Goal: Information Seeking & Learning: Learn about a topic

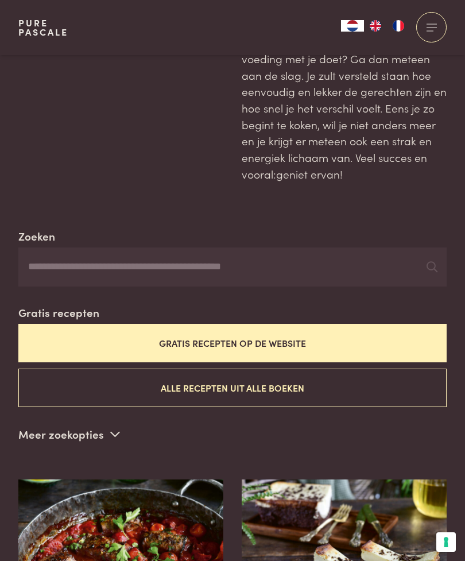
click at [292, 266] on input "Zoeken" at bounding box center [232, 266] width 428 height 39
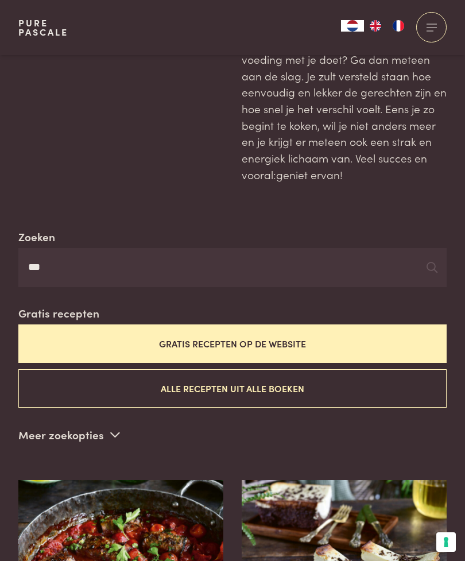
type input "***"
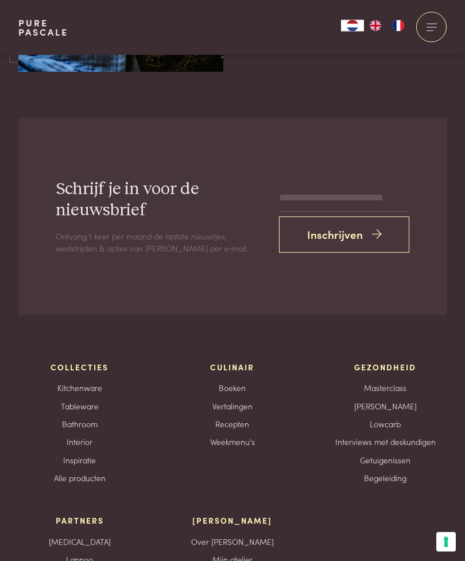
scroll to position [2995, 0]
click at [85, 382] on link "Kitchenware" at bounding box center [79, 388] width 45 height 12
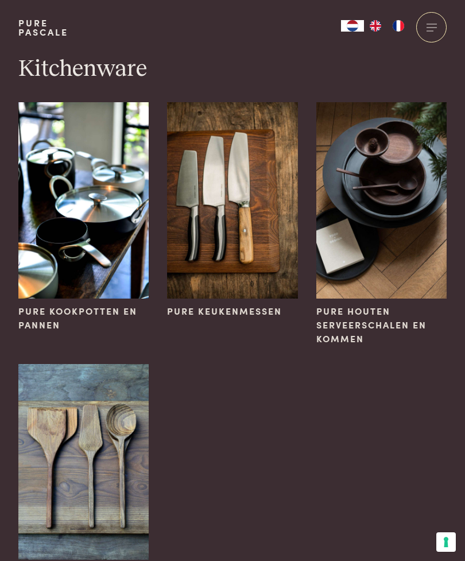
click at [362, 316] on span "Pure houten serveerschalen en kommen" at bounding box center [381, 324] width 130 height 41
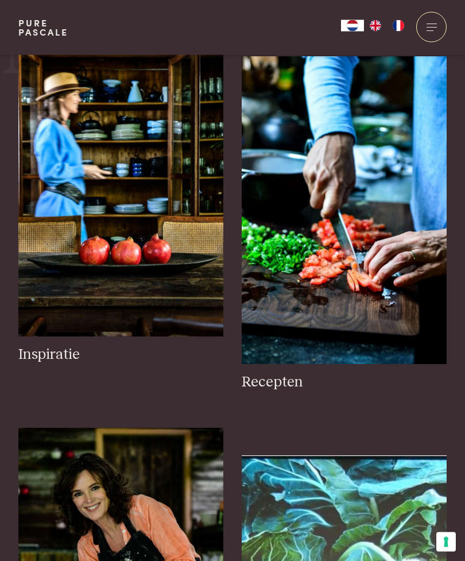
scroll to position [633, 0]
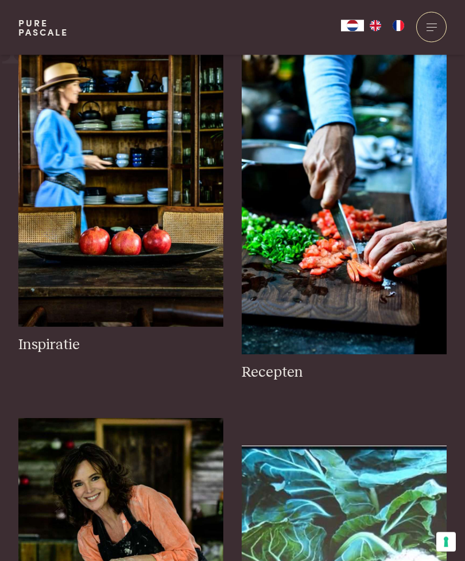
click at [396, 308] on img at bounding box center [344, 201] width 205 height 308
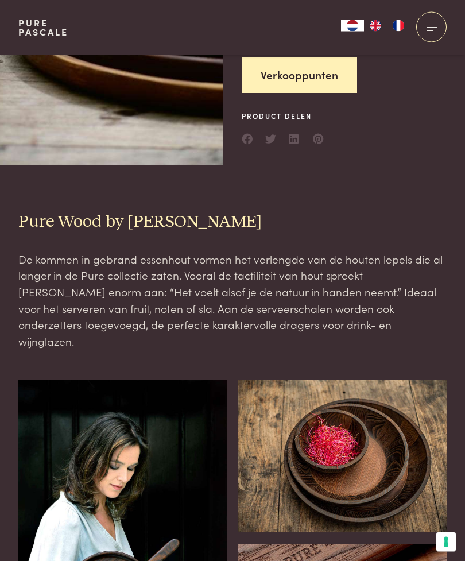
scroll to position [406, 0]
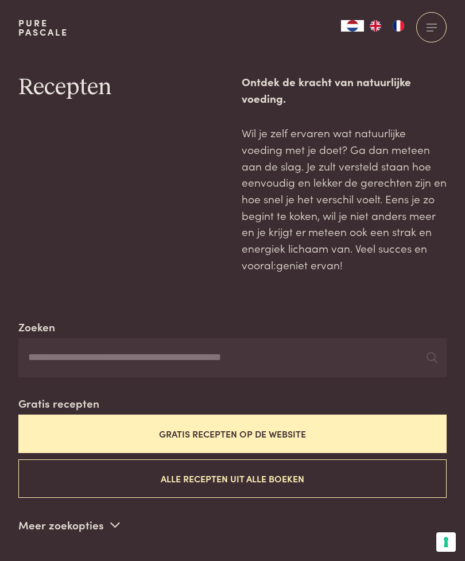
click at [375, 474] on button "Alle recepten uit alle boeken" at bounding box center [232, 478] width 428 height 38
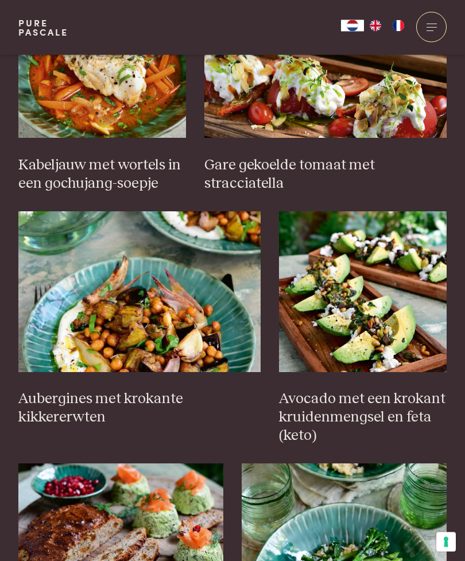
scroll to position [826, 0]
click at [182, 351] on img at bounding box center [139, 291] width 242 height 161
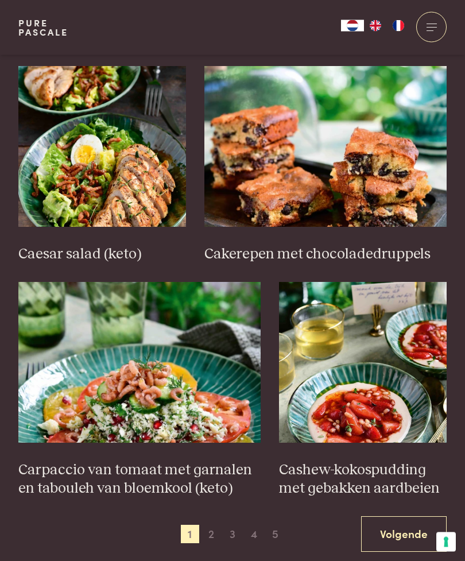
scroll to position [1457, 0]
click at [381, 185] on img at bounding box center [325, 146] width 242 height 161
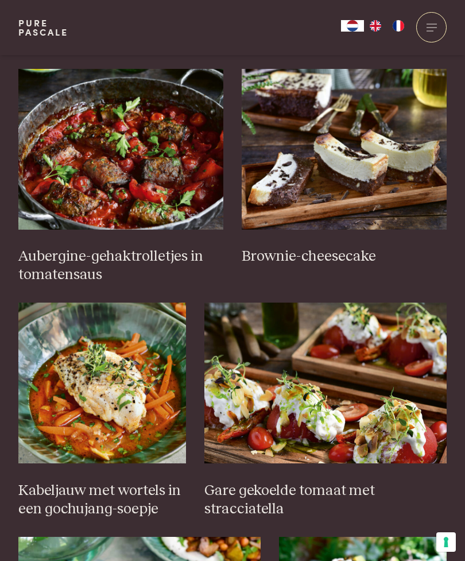
scroll to position [501, 0]
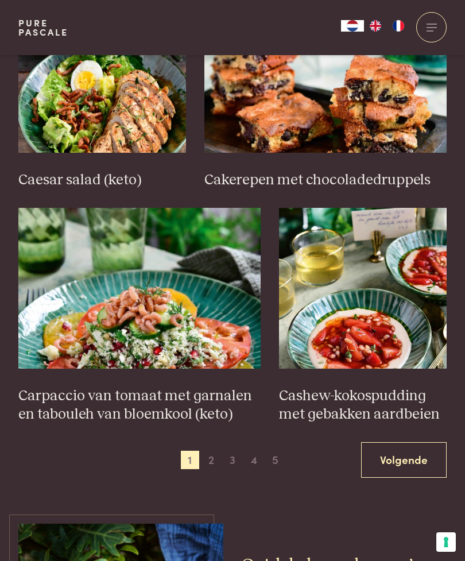
click at [404, 449] on link "Volgende" at bounding box center [404, 460] width 86 height 36
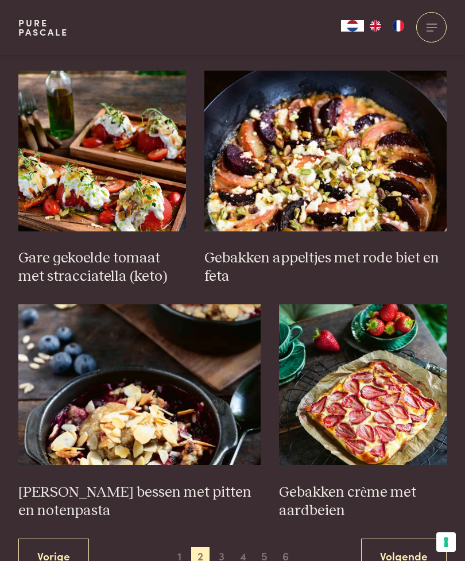
scroll to position [1448, 0]
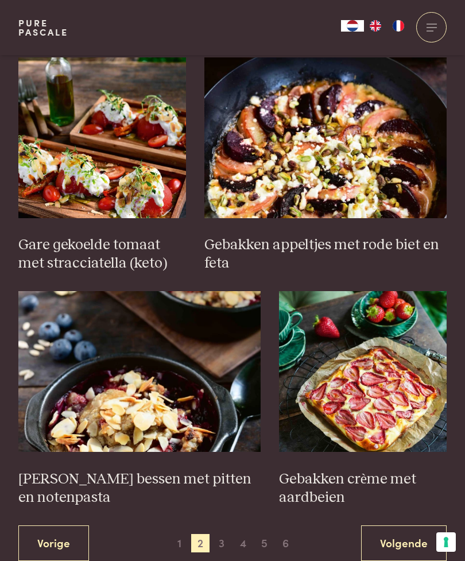
click at [177, 534] on span "1" at bounding box center [179, 543] width 18 height 18
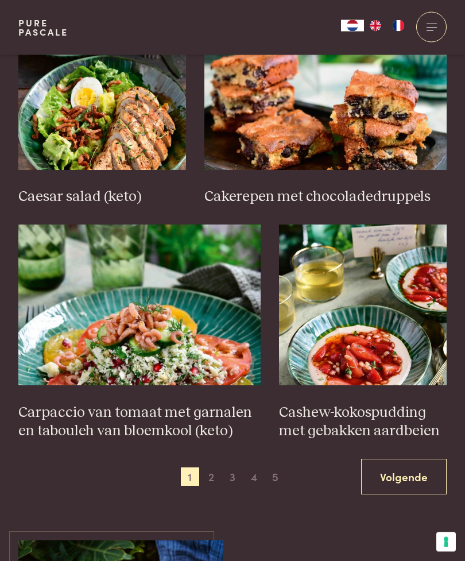
scroll to position [1496, 0]
click at [235, 467] on span "3" at bounding box center [232, 476] width 18 height 18
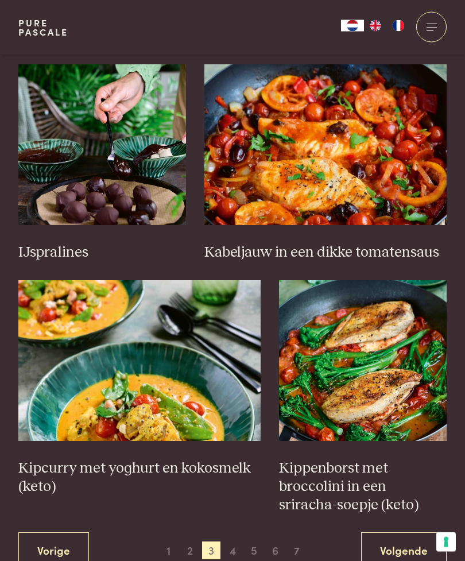
scroll to position [1477, 0]
click at [212, 394] on img at bounding box center [139, 360] width 242 height 161
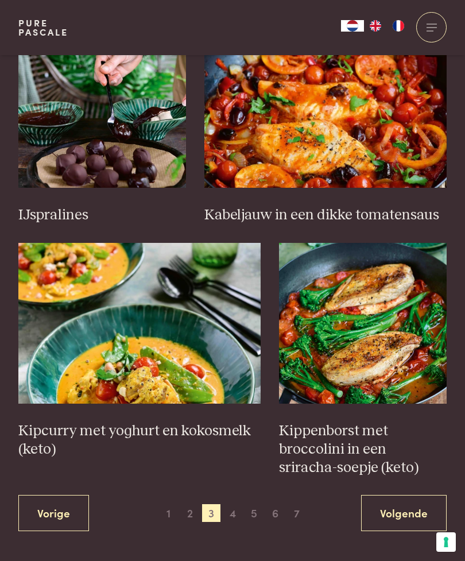
click at [237, 504] on span "4" at bounding box center [232, 513] width 18 height 18
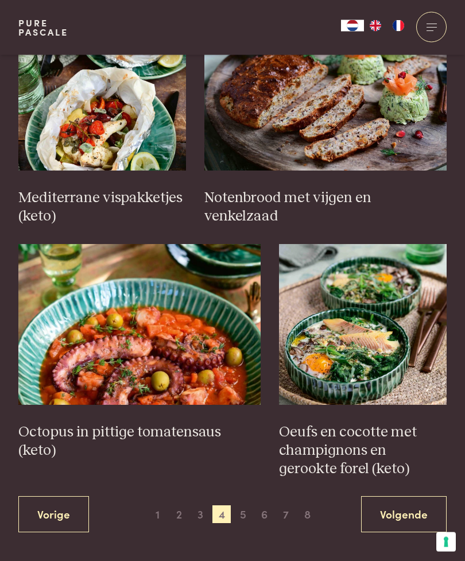
scroll to position [1513, 0]
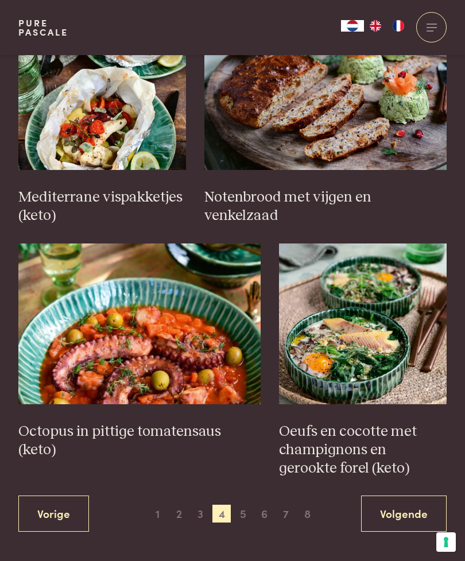
click at [244, 507] on span "5" at bounding box center [243, 513] width 18 height 18
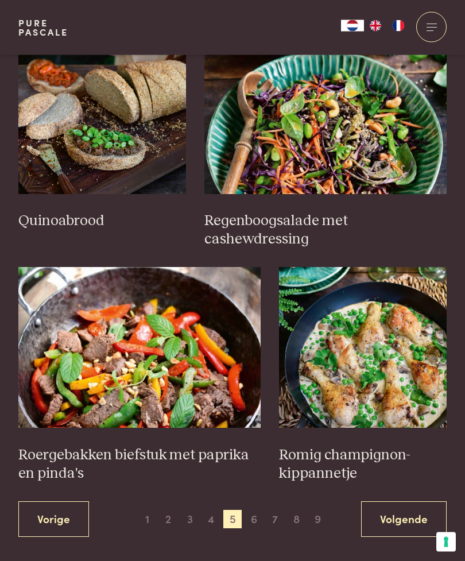
scroll to position [1474, 0]
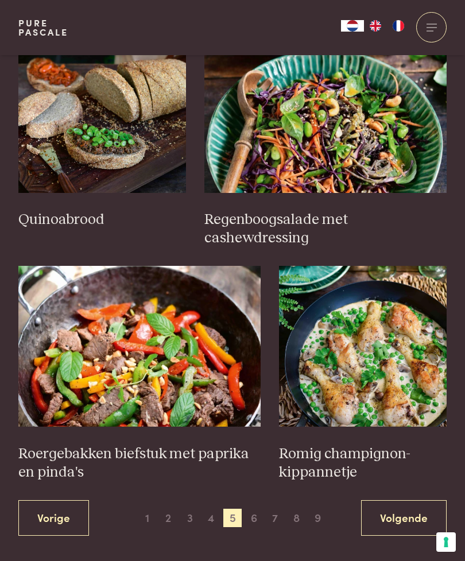
click at [254, 510] on span "6" at bounding box center [253, 517] width 18 height 18
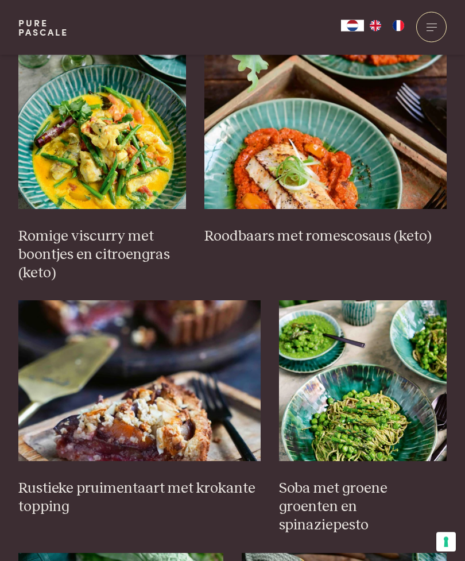
scroll to position [755, 0]
click at [127, 240] on h3 "Romige viscurry met boontjes en citroengras (keto)" at bounding box center [102, 254] width 168 height 55
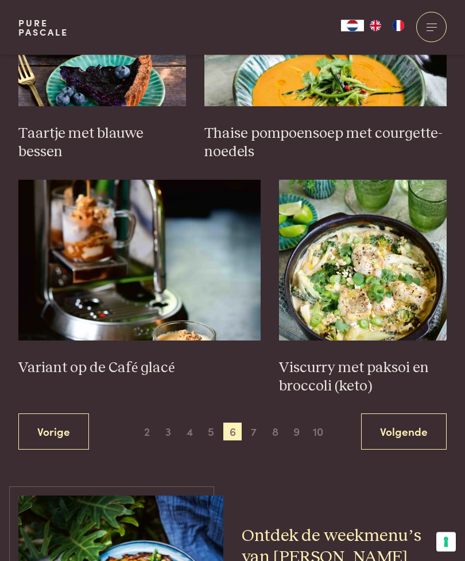
scroll to position [1596, 0]
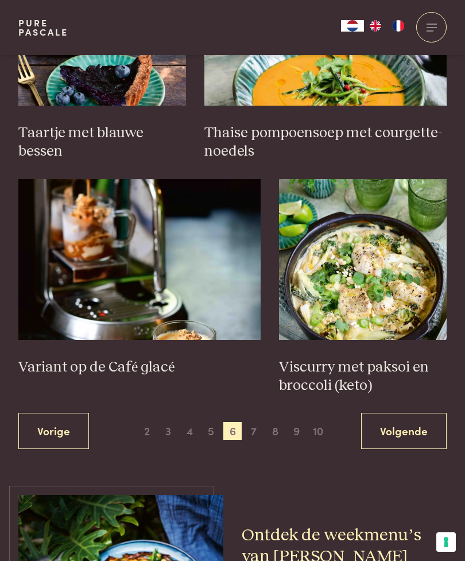
click at [423, 413] on link "Volgende" at bounding box center [404, 431] width 86 height 36
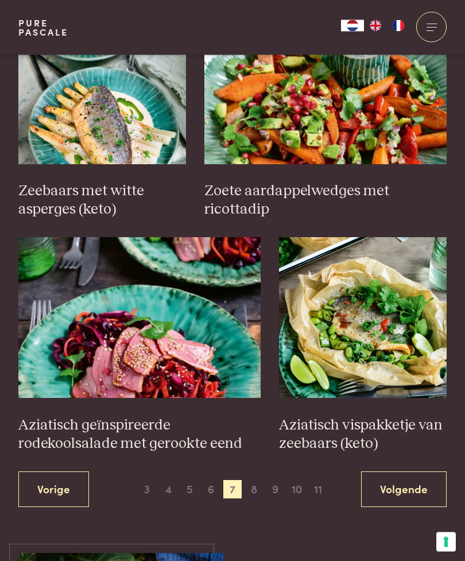
scroll to position [1502, 0]
click at [418, 481] on link "Volgende" at bounding box center [404, 489] width 86 height 36
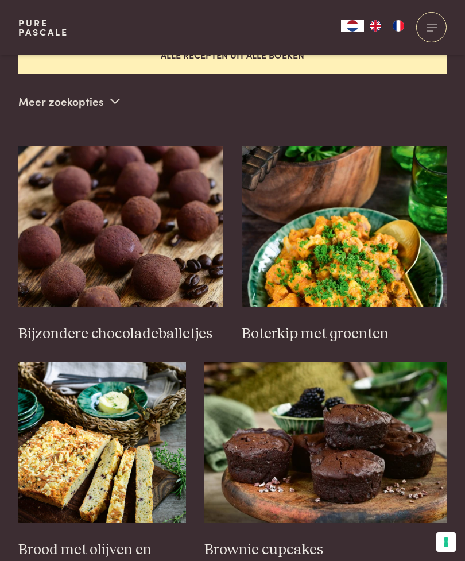
scroll to position [422, 0]
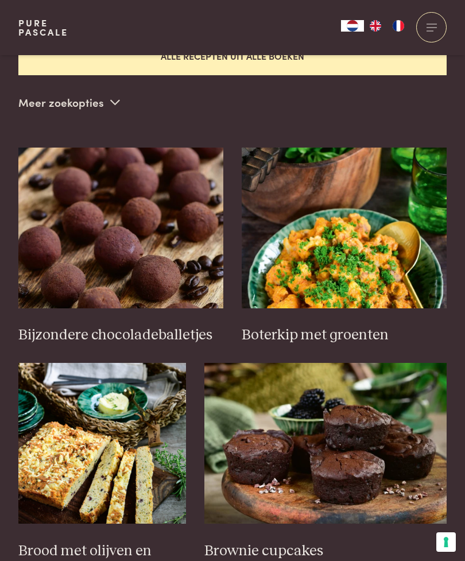
click at [378, 273] on img at bounding box center [344, 227] width 205 height 161
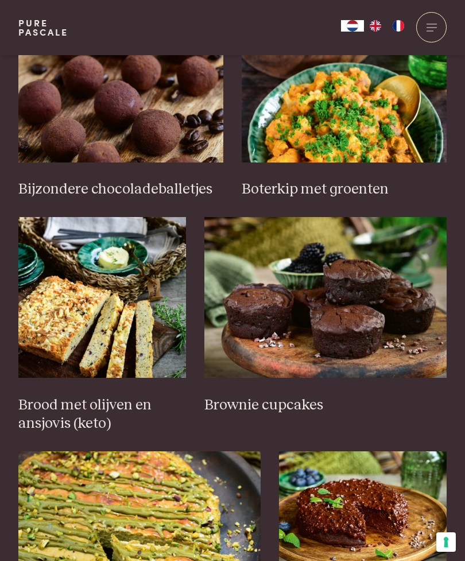
scroll to position [570, 0]
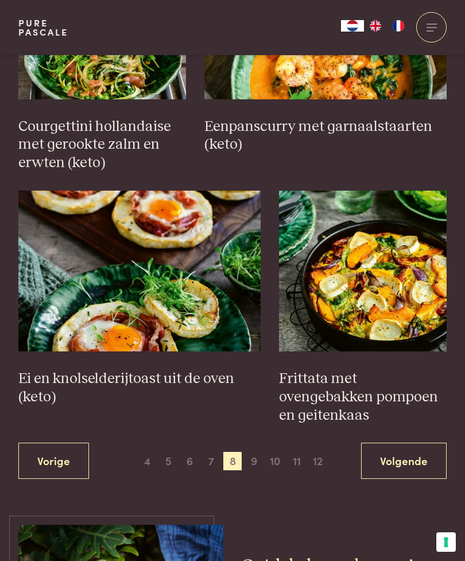
click at [412, 442] on link "Volgende" at bounding box center [404, 460] width 86 height 36
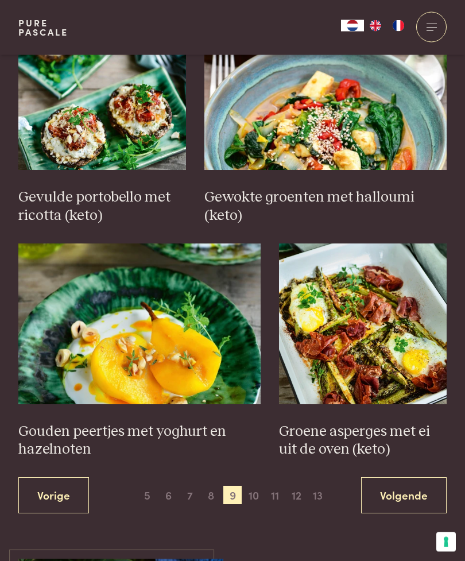
scroll to position [1550, 0]
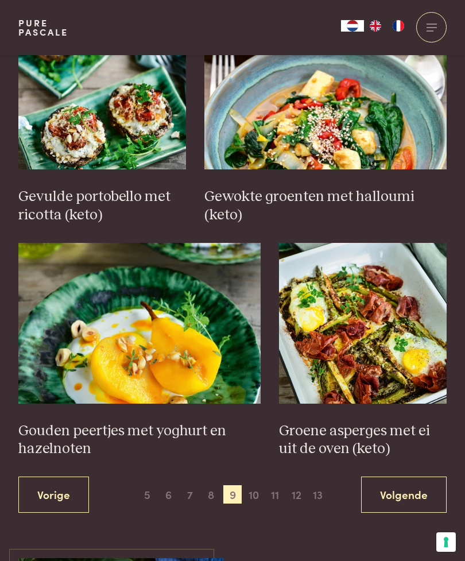
click at [415, 482] on link "Volgende" at bounding box center [404, 494] width 86 height 36
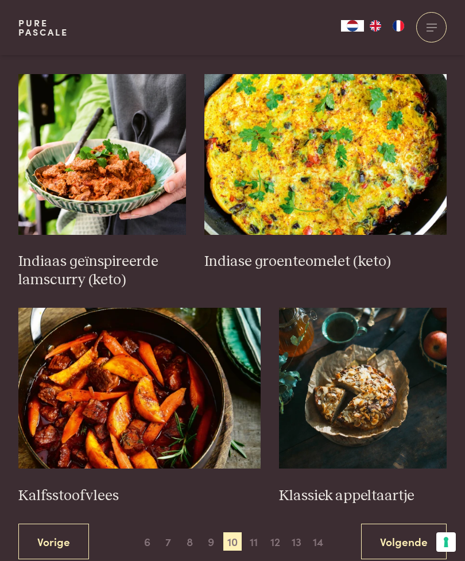
scroll to position [1439, 0]
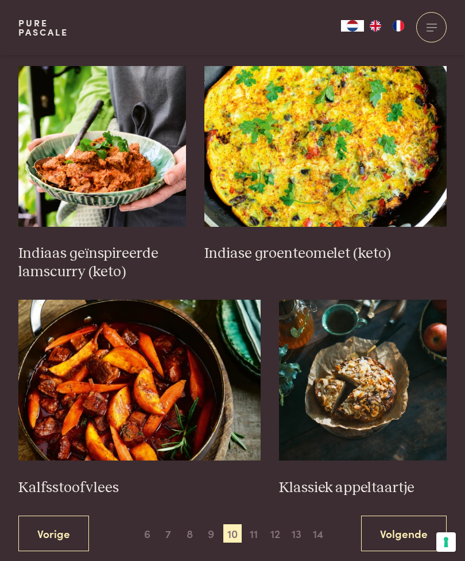
click at [408, 515] on link "Volgende" at bounding box center [404, 533] width 86 height 36
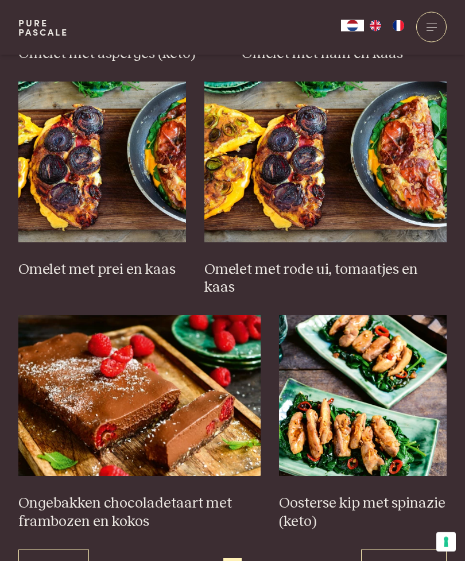
scroll to position [1406, 0]
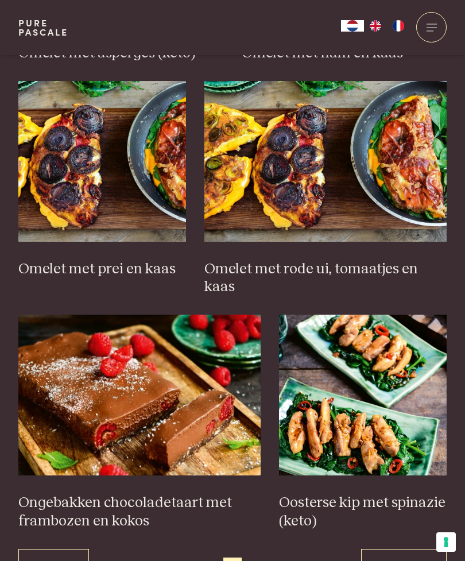
click at [66, 549] on link "Vorige" at bounding box center [53, 567] width 71 height 36
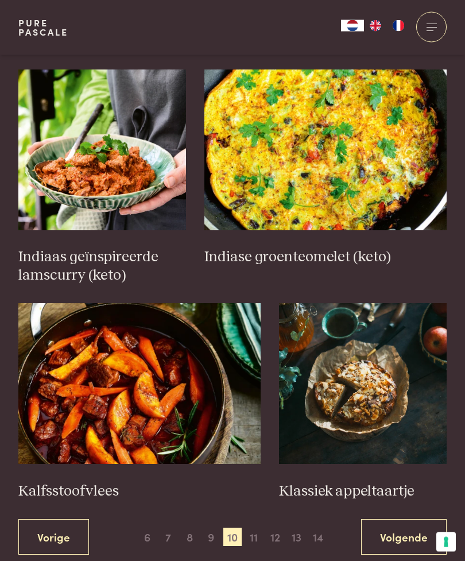
scroll to position [1436, 0]
click at [279, 527] on span "12" at bounding box center [275, 536] width 18 height 18
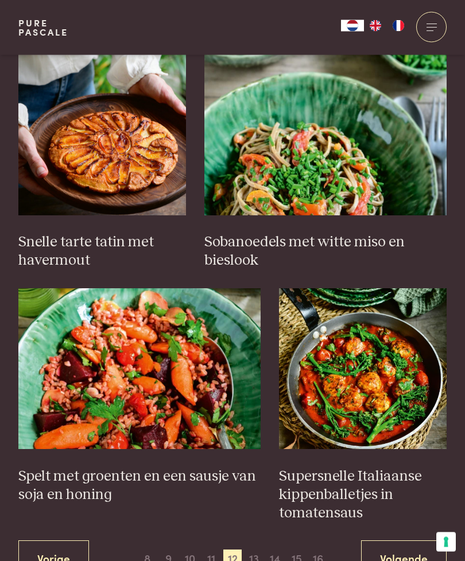
scroll to position [1451, 0]
click at [125, 158] on img at bounding box center [102, 135] width 168 height 161
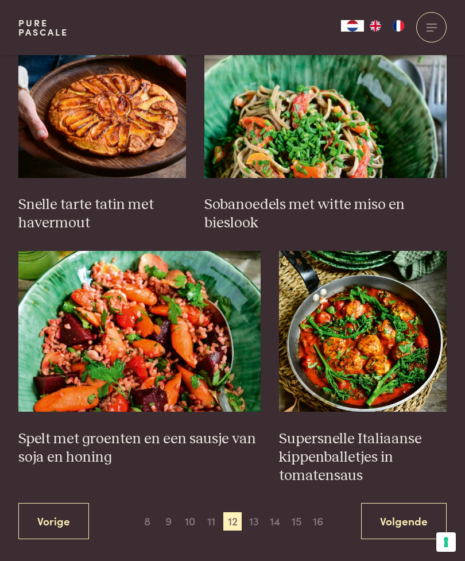
click at [419, 506] on link "Volgende" at bounding box center [404, 521] width 86 height 36
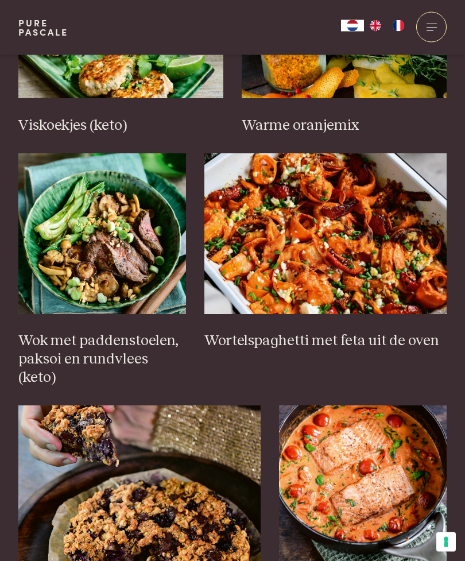
scroll to position [1354, 0]
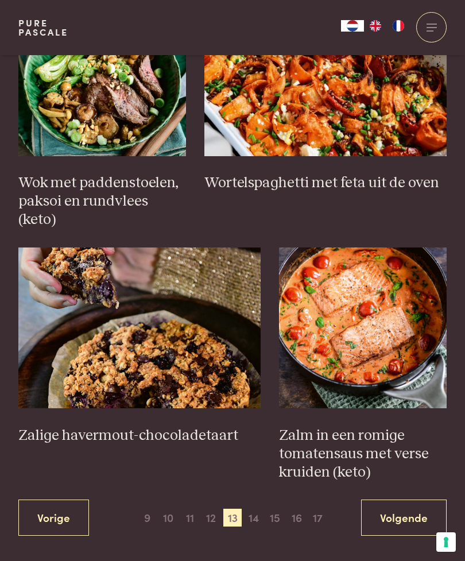
click at [420, 499] on link "Volgende" at bounding box center [404, 517] width 86 height 36
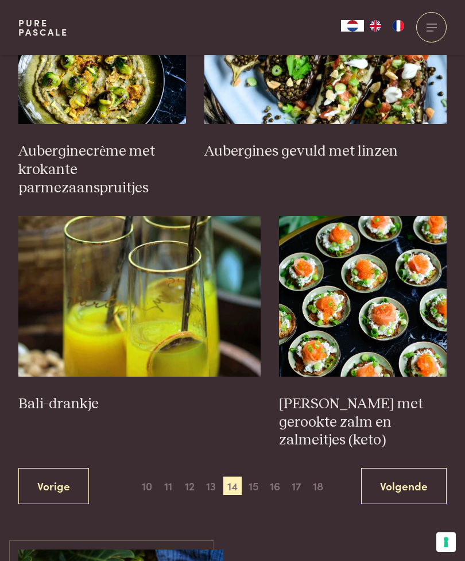
scroll to position [1572, 0]
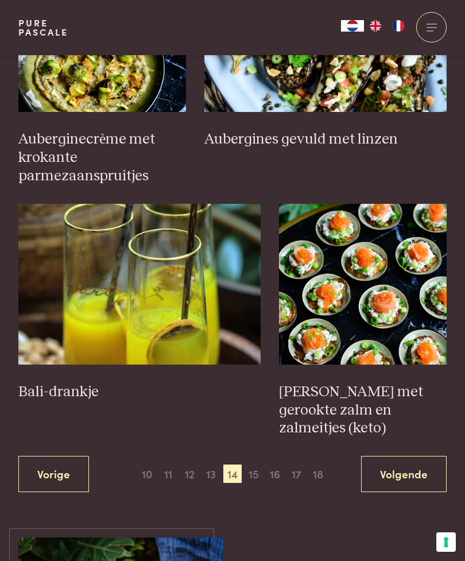
click at [421, 456] on link "Volgende" at bounding box center [404, 474] width 86 height 36
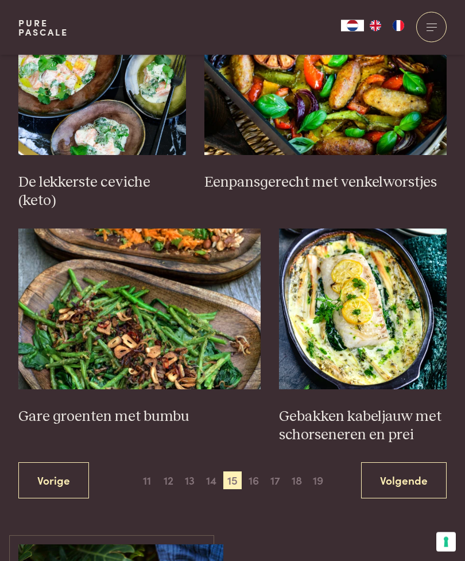
scroll to position [1556, 0]
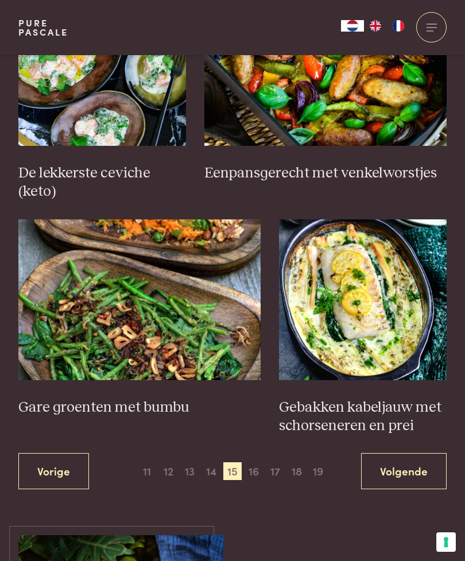
click at [425, 463] on link "Volgende" at bounding box center [404, 471] width 86 height 36
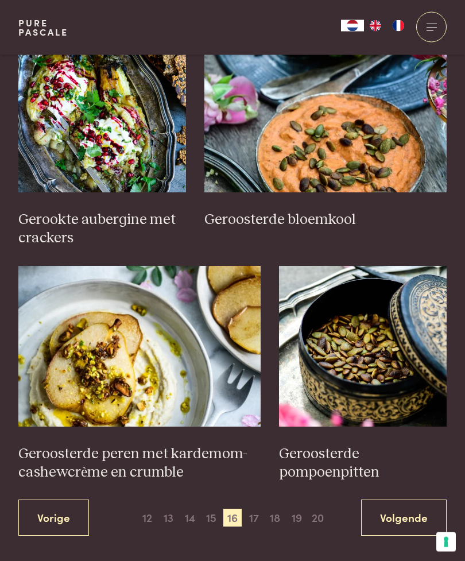
scroll to position [1511, 0]
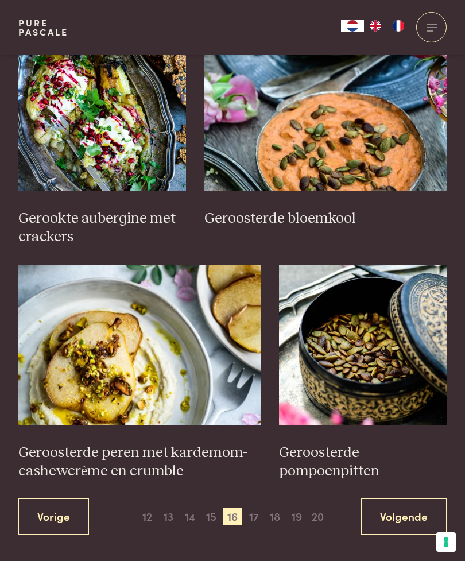
click at [418, 498] on link "Volgende" at bounding box center [404, 516] width 86 height 36
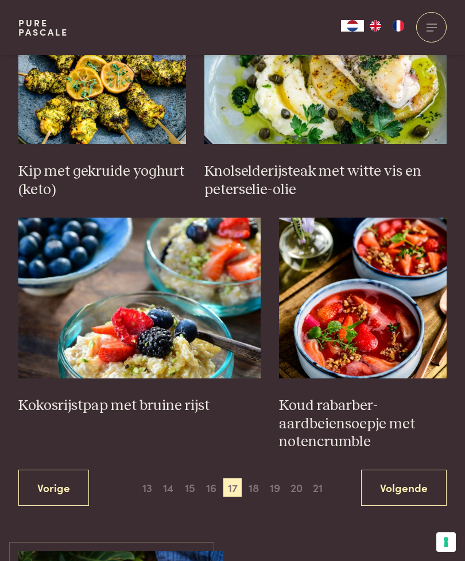
scroll to position [1559, 0]
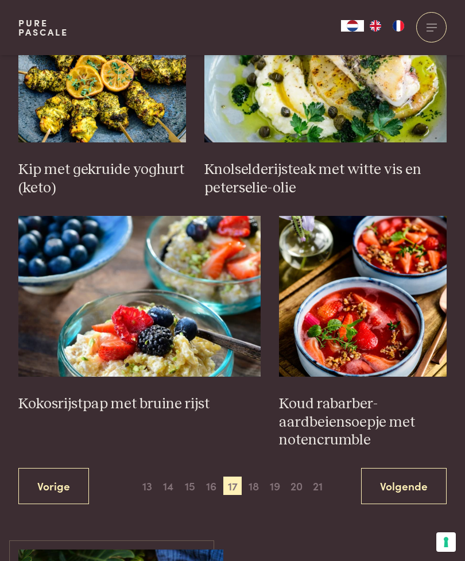
click at [419, 477] on link "Volgende" at bounding box center [404, 486] width 86 height 36
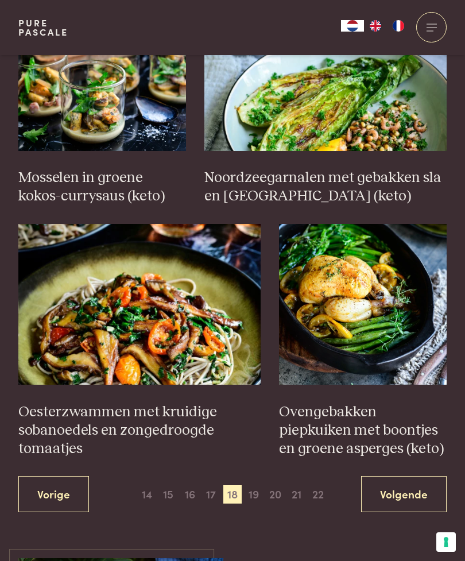
scroll to position [1522, 0]
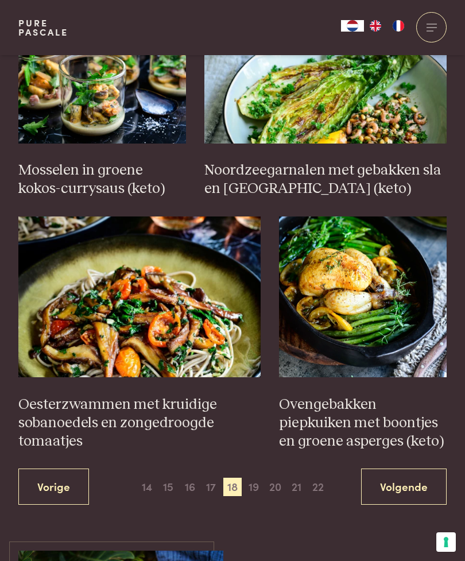
click at [218, 477] on span "17" at bounding box center [211, 486] width 18 height 18
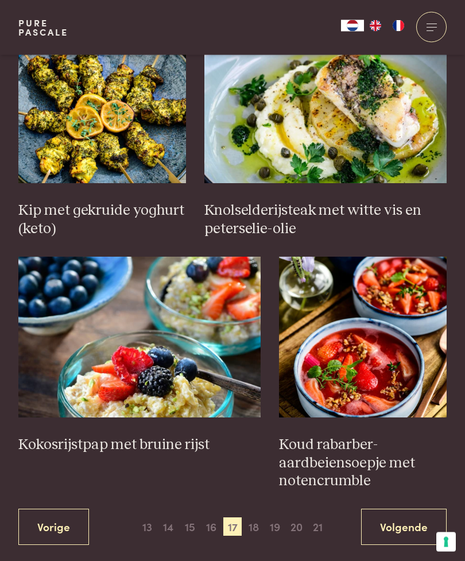
scroll to position [1519, 0]
click at [188, 436] on h3 "Kokosrijstpap met bruine rijst" at bounding box center [139, 445] width 242 height 18
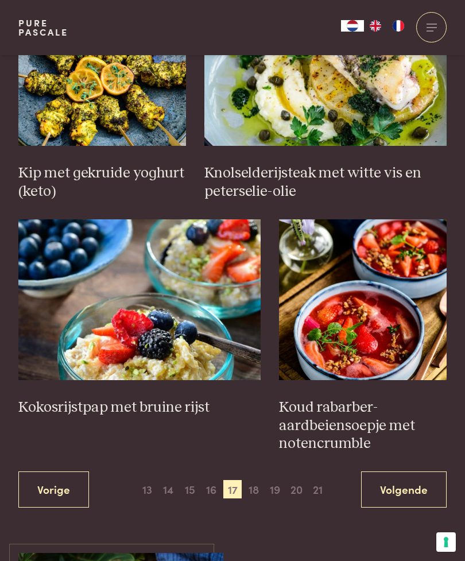
click at [397, 485] on link "Volgende" at bounding box center [404, 489] width 86 height 36
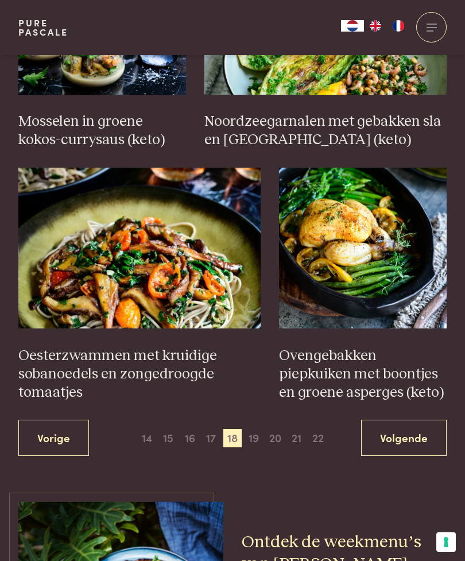
scroll to position [1571, 0]
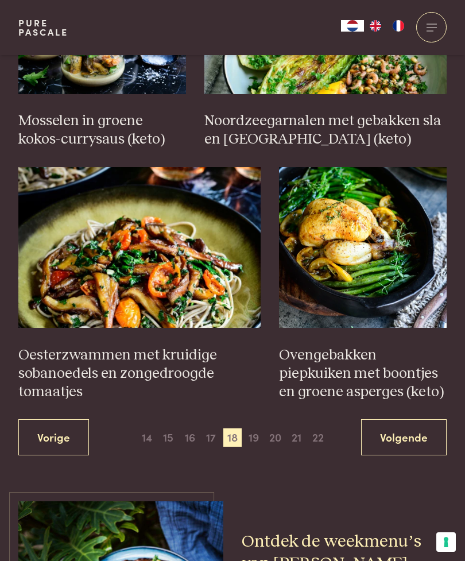
click at [427, 419] on link "Volgende" at bounding box center [404, 437] width 86 height 36
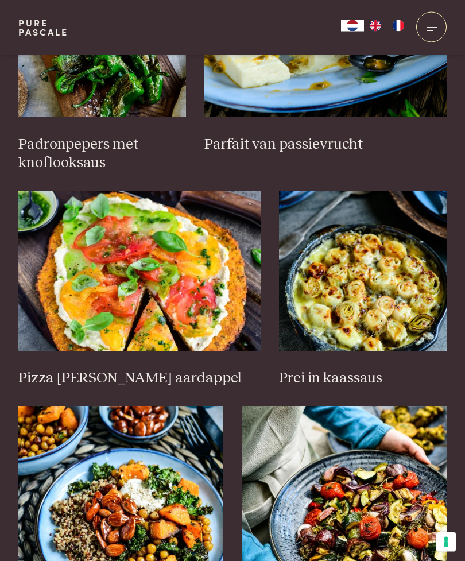
scroll to position [848, 0]
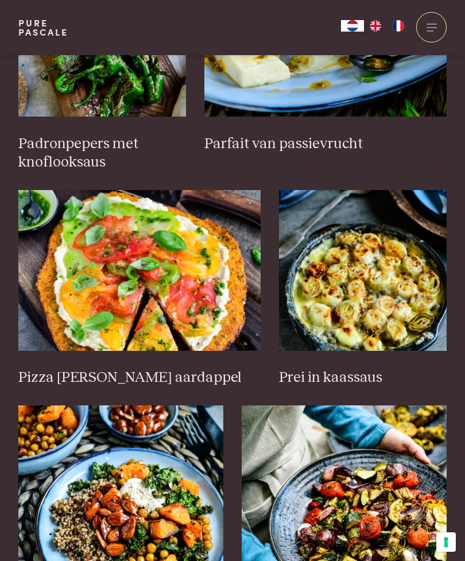
click at [382, 317] on img at bounding box center [363, 270] width 168 height 161
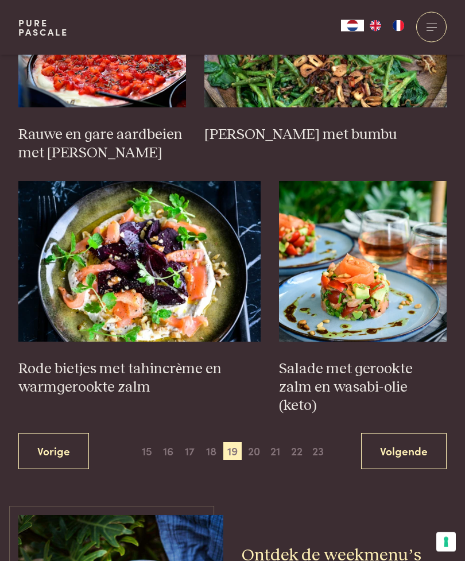
scroll to position [1576, 0]
click at [418, 433] on link "Volgende" at bounding box center [404, 451] width 86 height 36
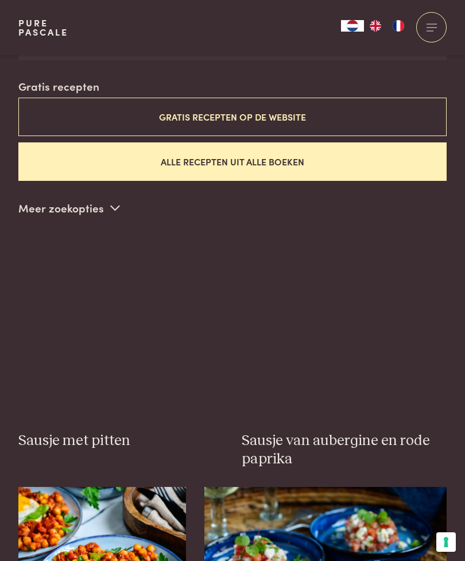
scroll to position [314, 0]
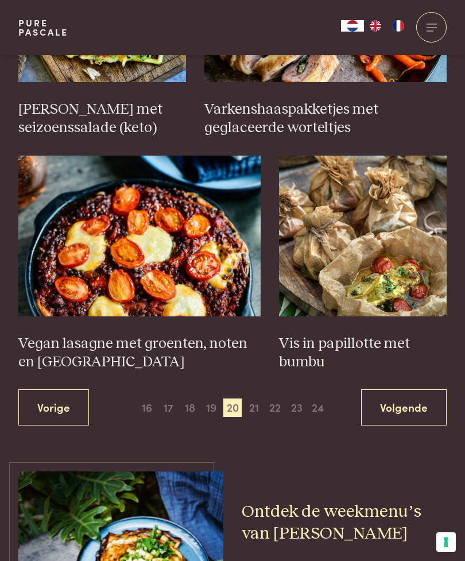
click at [417, 401] on link "Volgende" at bounding box center [404, 407] width 86 height 36
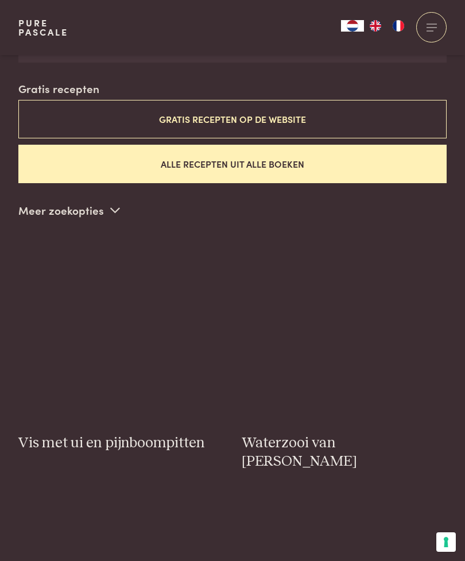
scroll to position [314, 0]
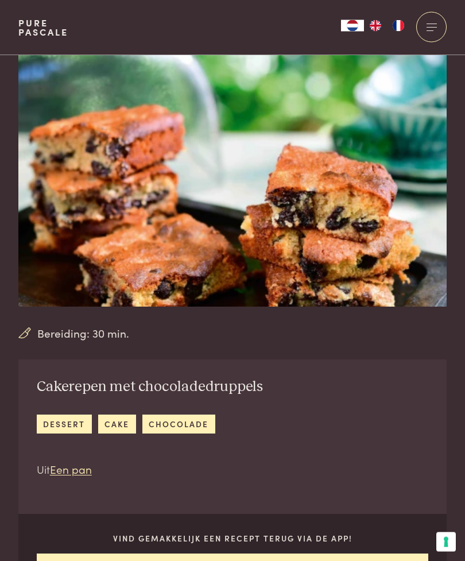
scroll to position [1, 0]
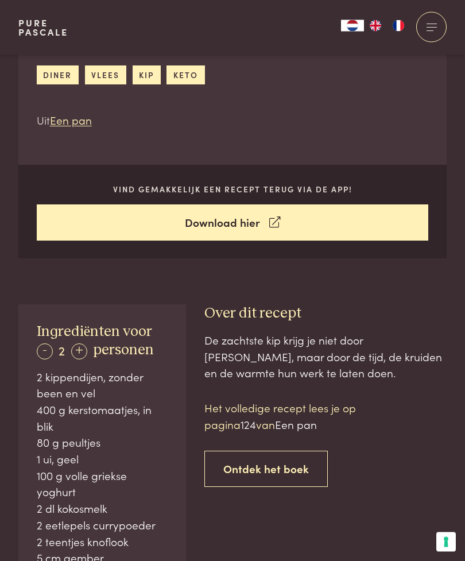
scroll to position [355, 0]
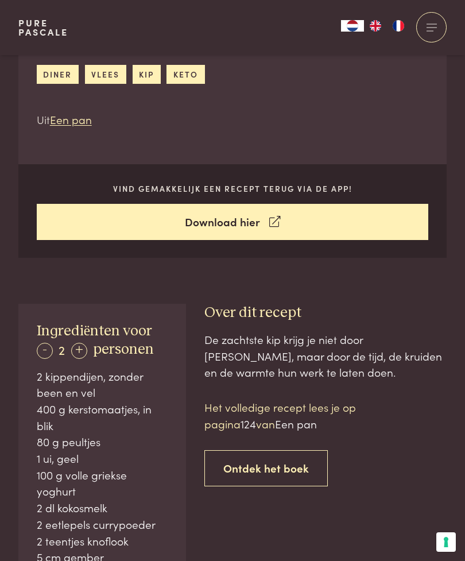
click at [81, 344] on div "+" at bounding box center [79, 351] width 16 height 16
click at [47, 343] on div "-" at bounding box center [45, 351] width 16 height 16
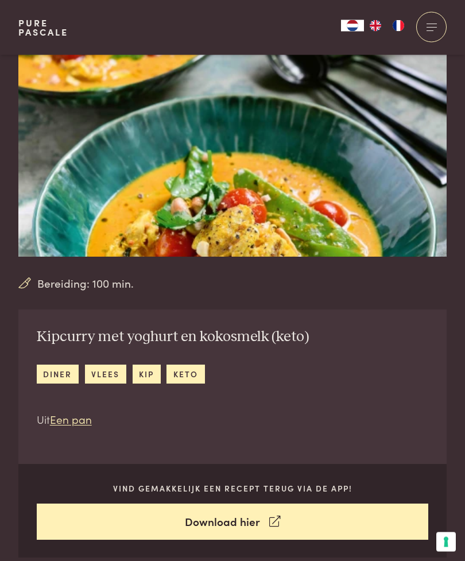
scroll to position [0, 0]
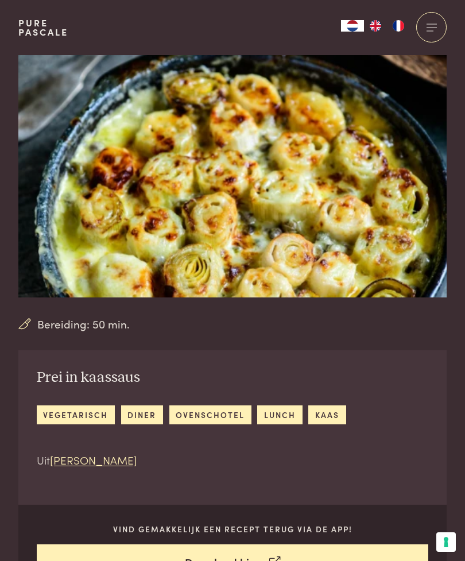
scroll to position [14, 0]
